Goal: Task Accomplishment & Management: Manage account settings

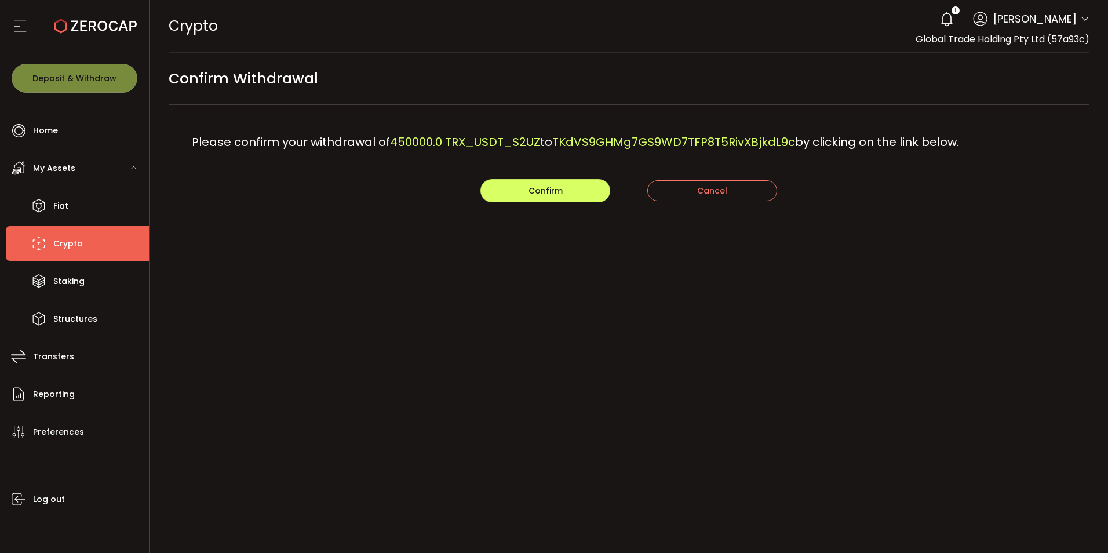
click at [550, 171] on div "Please confirm your withdrawal of 450000.0 TRX_USDT_S2UZ to TKdVS9GHMg7GS9WD7TF…" at bounding box center [629, 142] width 921 height 74
click at [550, 194] on span "Confirm" at bounding box center [545, 191] width 34 height 12
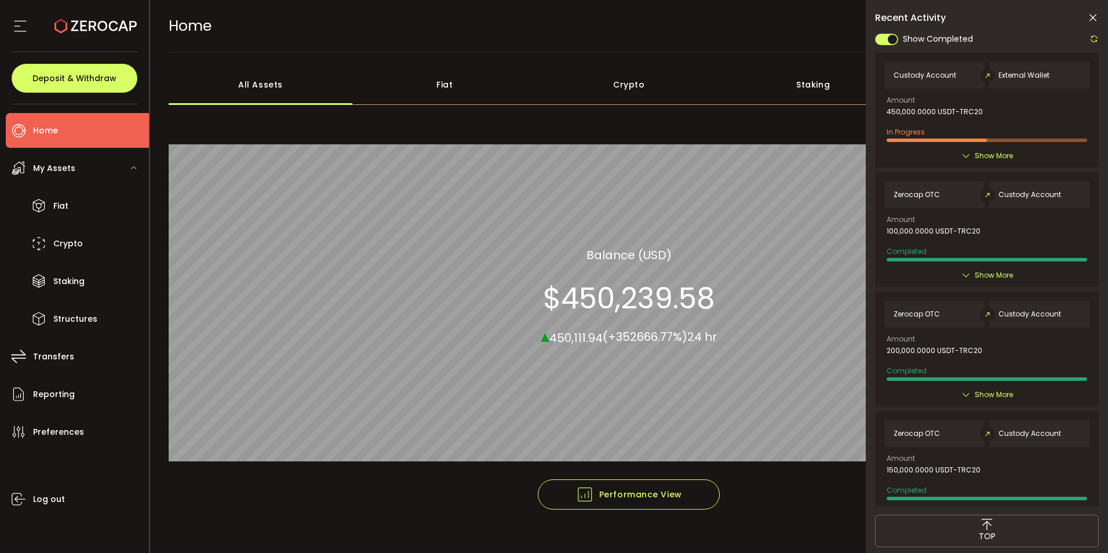
click at [1096, 35] on icon at bounding box center [1093, 38] width 9 height 9
click at [1092, 19] on icon at bounding box center [1093, 18] width 12 height 12
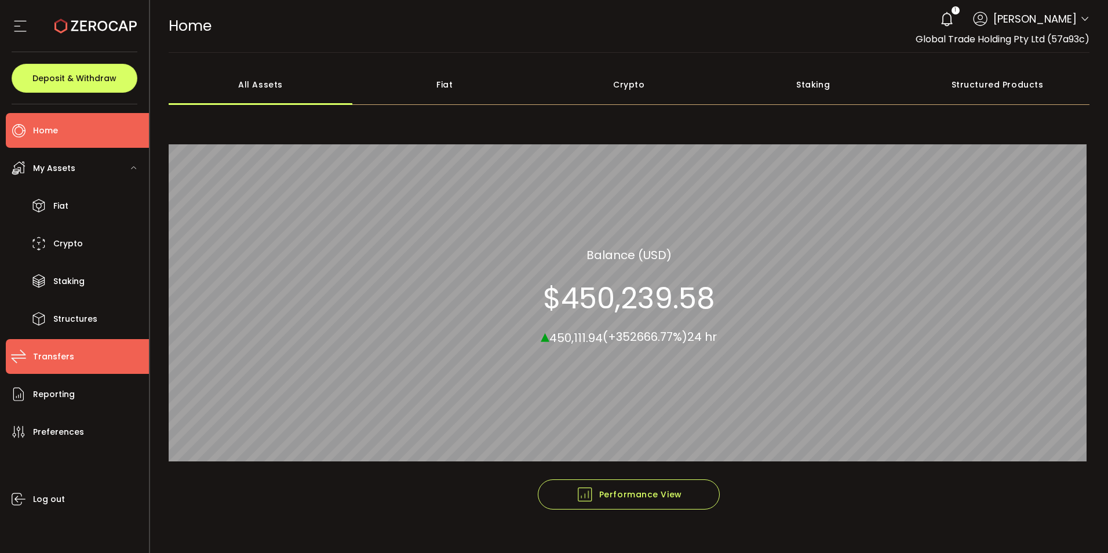
click at [54, 347] on li "Transfers" at bounding box center [77, 356] width 143 height 35
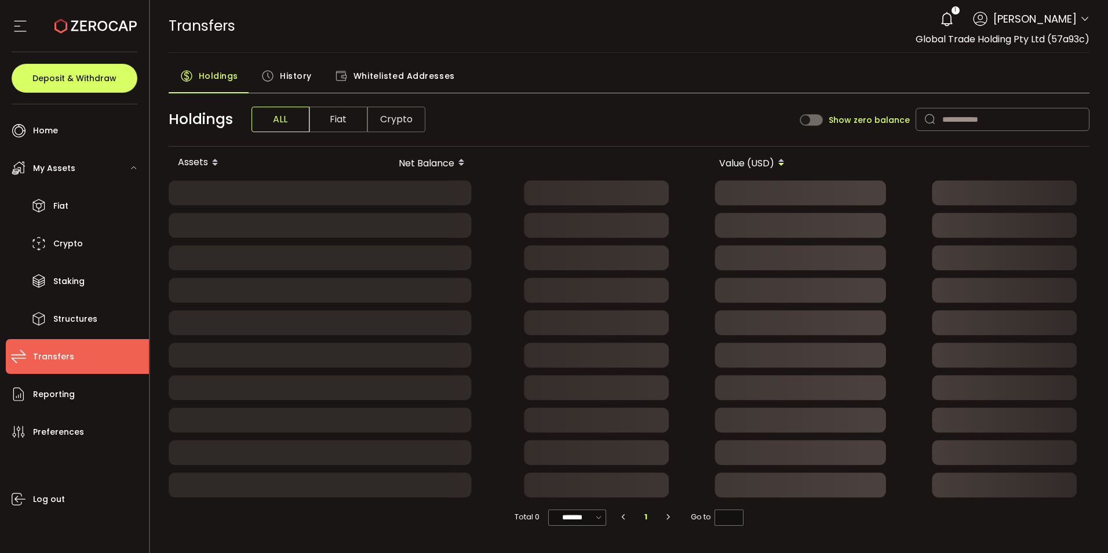
click at [300, 71] on span "History" at bounding box center [296, 75] width 32 height 23
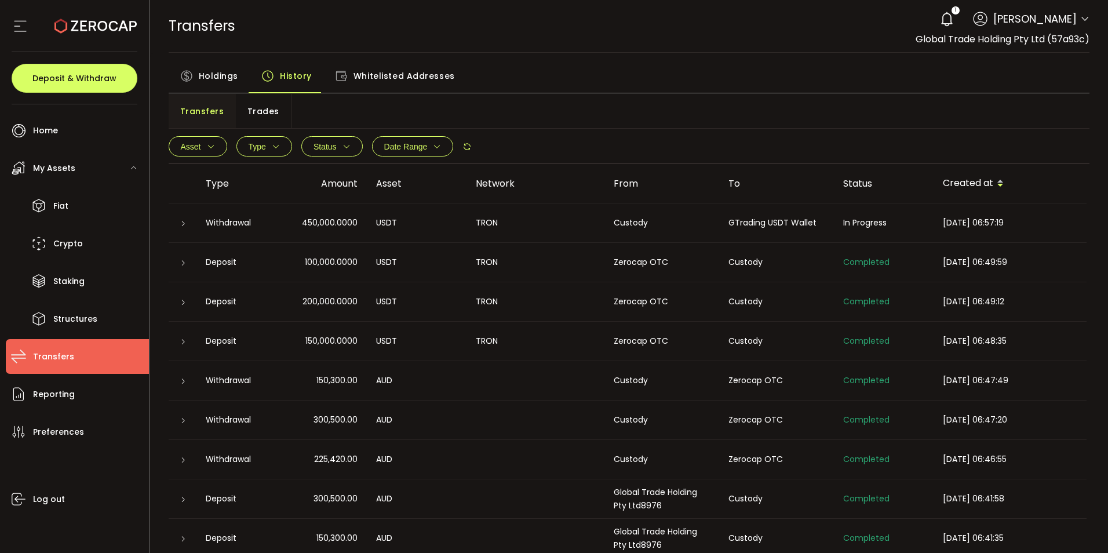
click at [182, 228] on div at bounding box center [182, 223] width 9 height 12
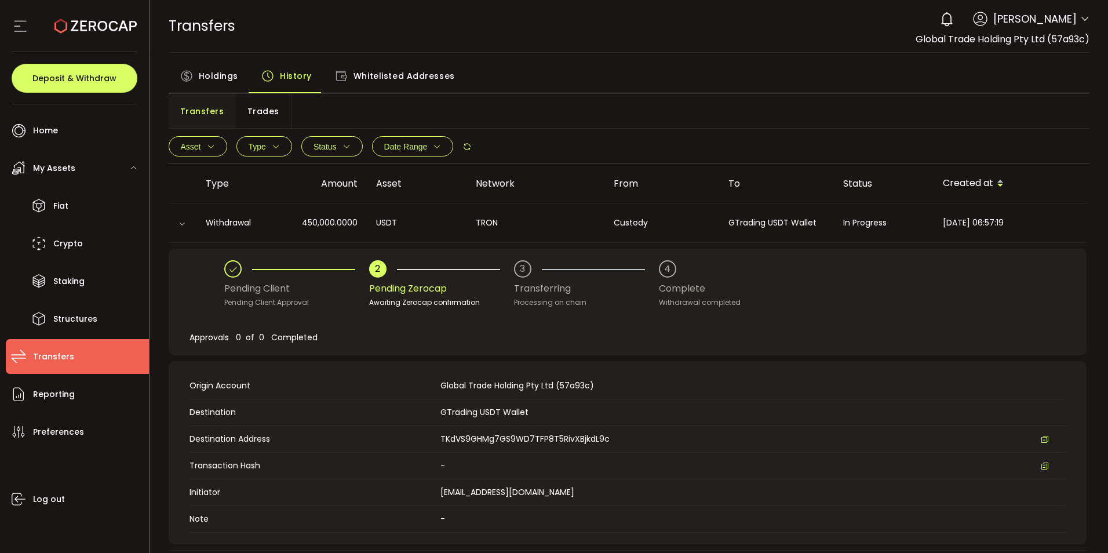
click at [1074, 16] on div "0 Kashif Ahmed Account Global Trade Holding Pty Ltd (57a93c) Preferences Report…" at bounding box center [1011, 18] width 155 height 25
click at [1080, 17] on icon at bounding box center [1084, 18] width 9 height 9
click at [1081, 21] on icon at bounding box center [1084, 18] width 9 height 9
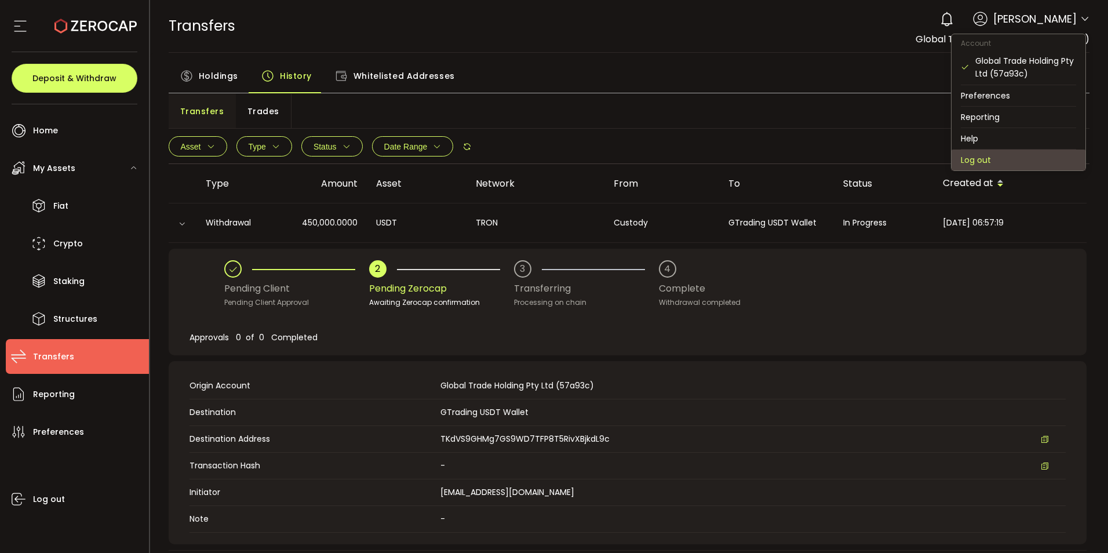
click at [962, 159] on li "Log out" at bounding box center [1018, 159] width 134 height 21
